Goal: Check status: Check status

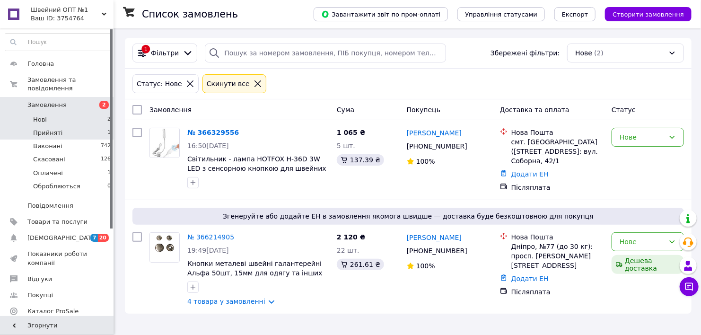
click at [47, 129] on span "Прийняті" at bounding box center [47, 133] width 29 height 9
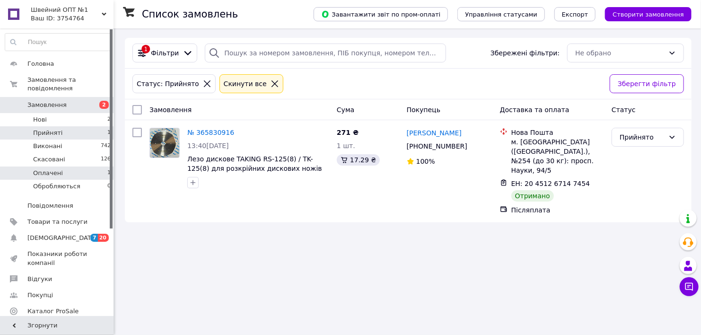
click at [40, 169] on span "Оплачені" at bounding box center [48, 173] width 30 height 9
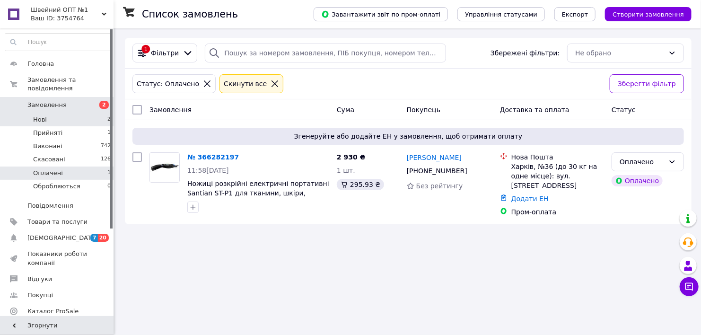
click at [41, 115] on span "Нові" at bounding box center [40, 119] width 14 height 9
